Goal: Task Accomplishment & Management: Use online tool/utility

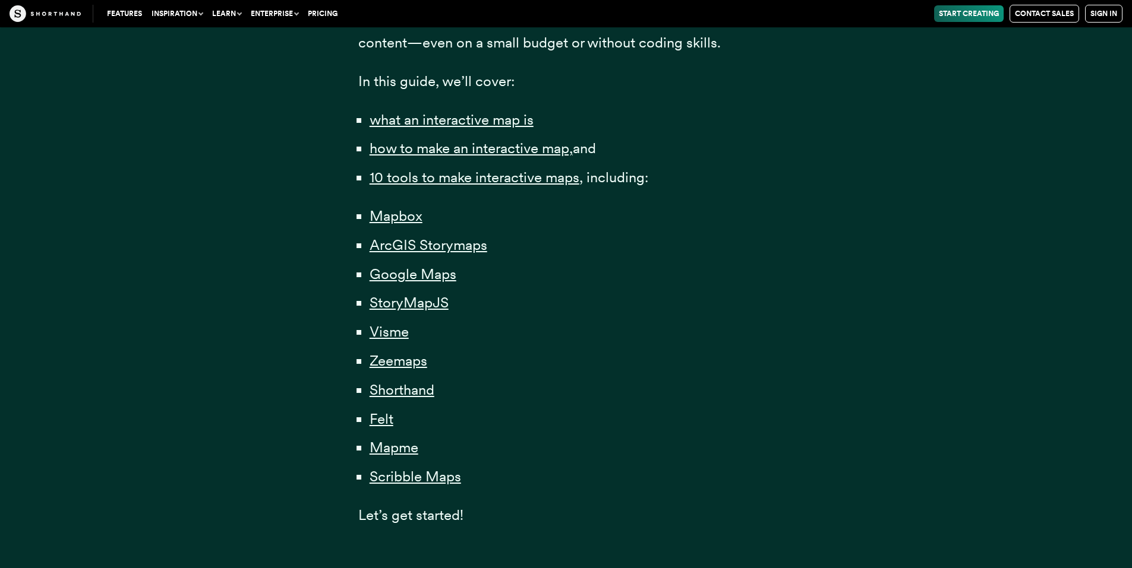
scroll to position [812, 0]
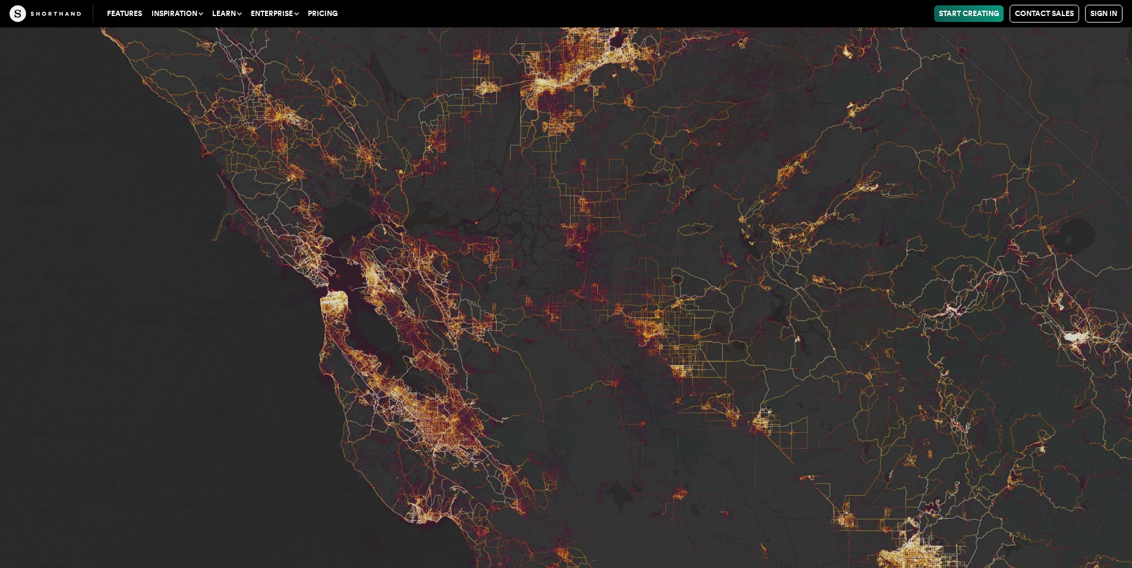
scroll to position [5773, 0]
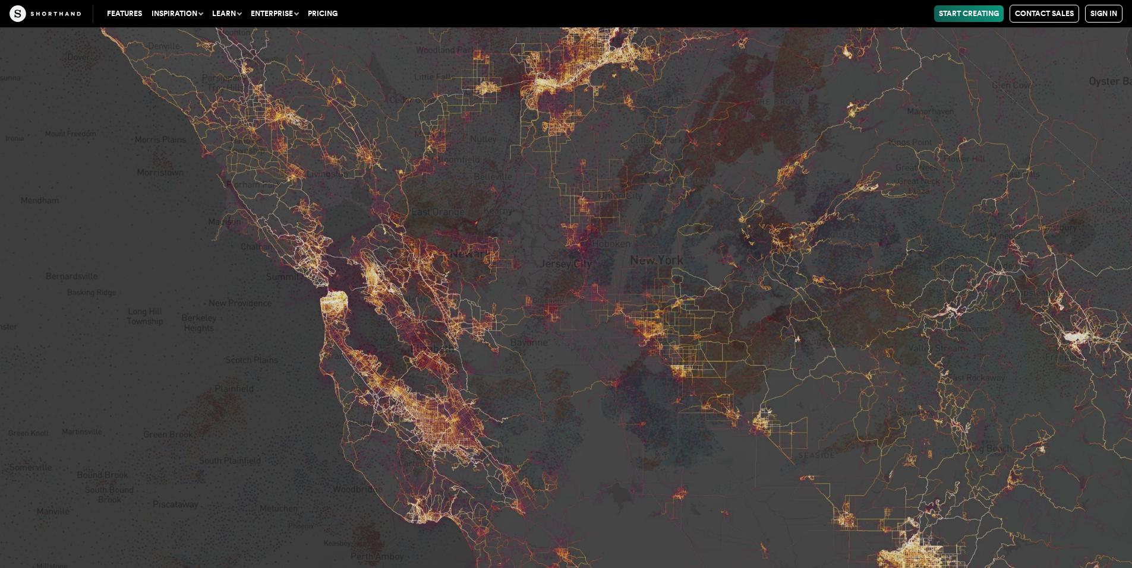
click at [942, 10] on link "Start Creating" at bounding box center [969, 13] width 70 height 17
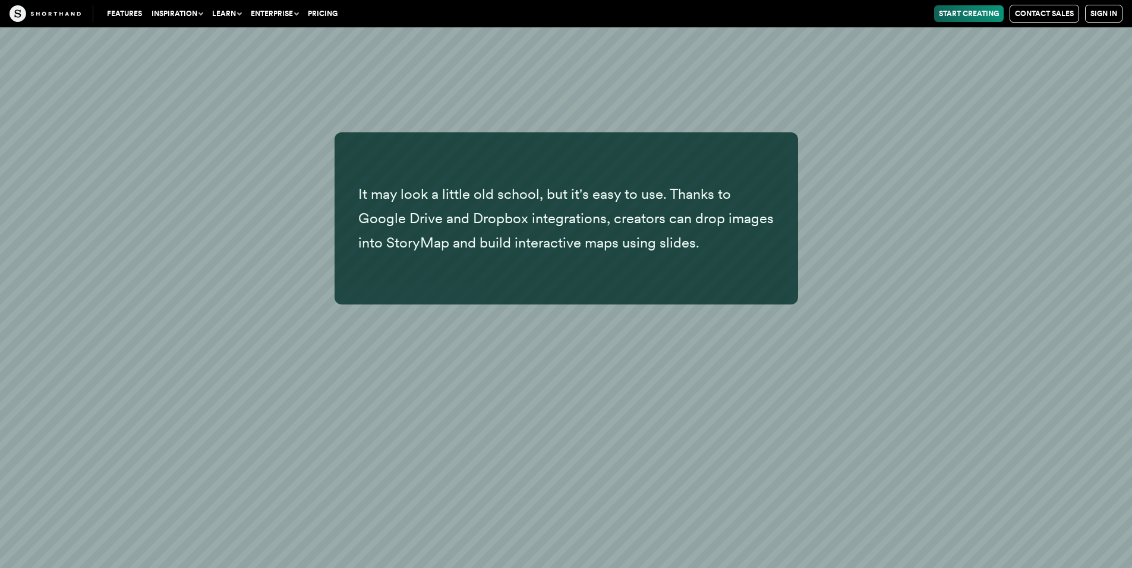
scroll to position [14478, 0]
